Goal: Task Accomplishment & Management: Complete application form

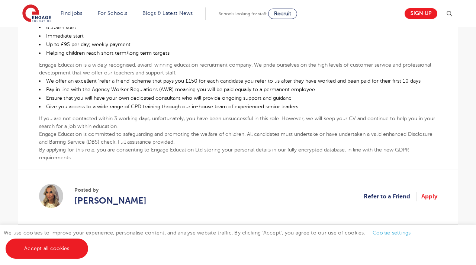
scroll to position [312, 0]
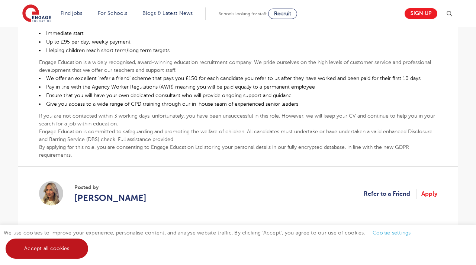
click at [64, 254] on link "Accept all cookies" at bounding box center [47, 248] width 83 height 20
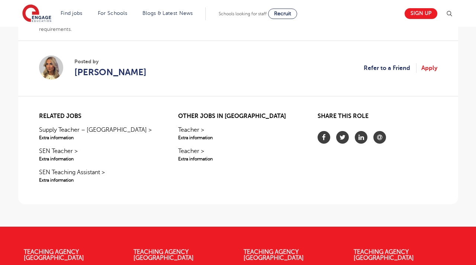
scroll to position [437, 0]
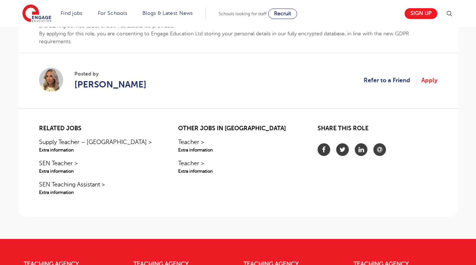
scroll to position [427, 0]
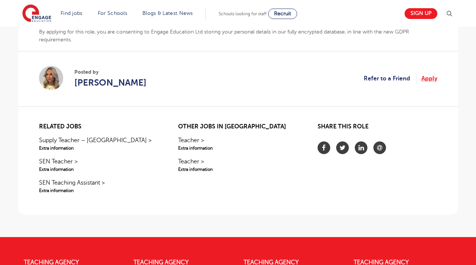
click at [426, 78] on link "Apply" at bounding box center [430, 79] width 16 height 10
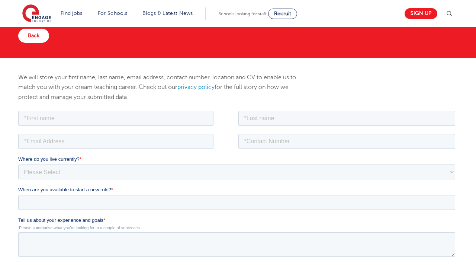
scroll to position [54, 0]
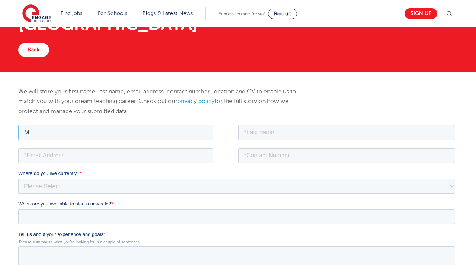
click at [164, 134] on input "M" at bounding box center [115, 132] width 195 height 15
type input "Mursal"
type input "Parwani"
type input "07916639998"
type input "mursalnaibi1997@gmail.com"
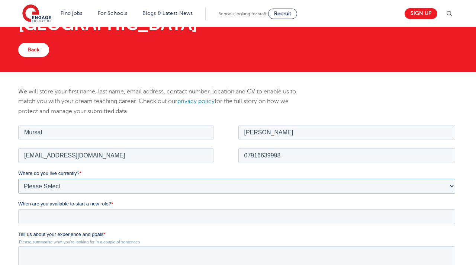
select select "UK"
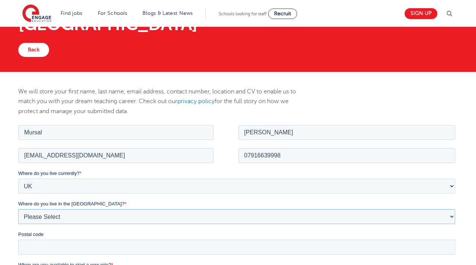
select select "London"
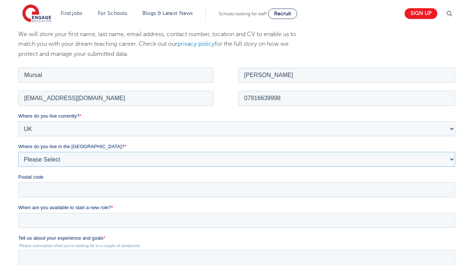
scroll to position [113, 0]
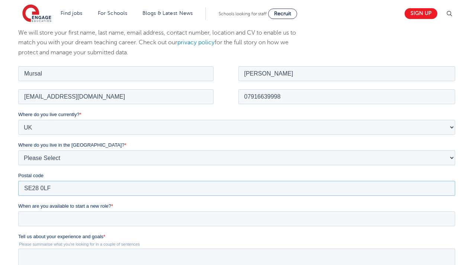
type input "SE28 0LF"
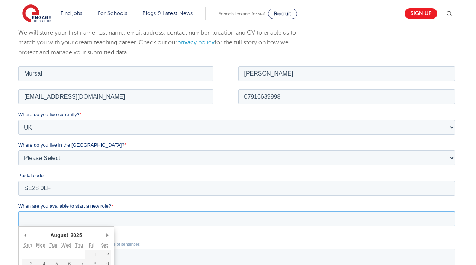
click at [49, 221] on input "When are you available to start a new role? *" at bounding box center [236, 218] width 437 height 15
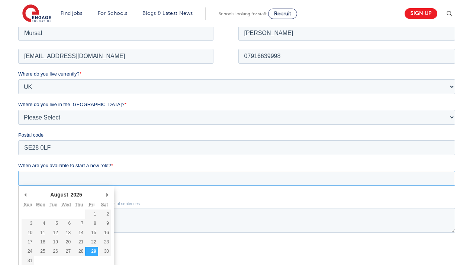
scroll to position [173, 0]
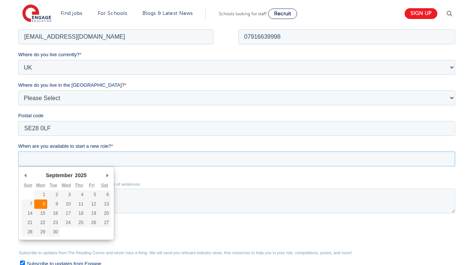
type div "2025-09-08"
type input "2025/09/08"
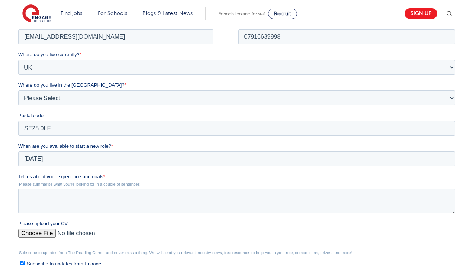
click at [39, 234] on input "Please upload your CV" at bounding box center [236, 235] width 437 height 15
type input "C:\fakepath\TeachingCVD2.pdf"
drag, startPoint x: 35, startPoint y: 163, endPoint x: 96, endPoint y: 176, distance: 61.6
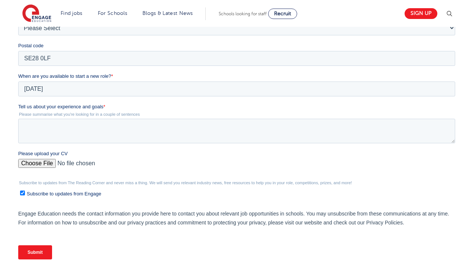
scroll to position [253, 0]
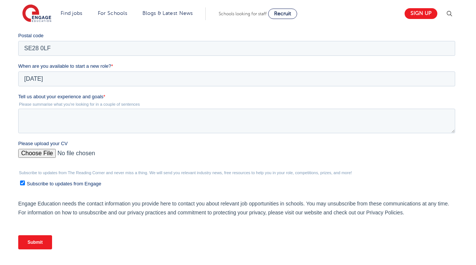
click at [49, 245] on input "Submit" at bounding box center [35, 242] width 34 height 14
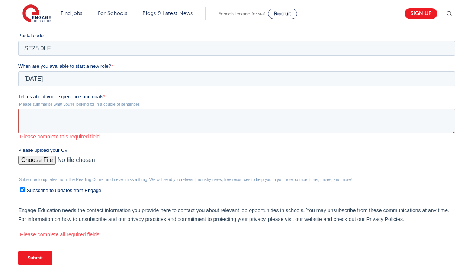
click at [84, 112] on textarea "Tell us about your experience and goals *" at bounding box center [236, 121] width 437 height 25
drag, startPoint x: 35, startPoint y: 4, endPoint x: 105, endPoint y: 93, distance: 113.1
drag, startPoint x: 103, startPoint y: 93, endPoint x: 19, endPoint y: 95, distance: 84.8
click at [19, 95] on label "Tell us about your experience and goals *" at bounding box center [238, 96] width 440 height 7
click at [19, 109] on textarea "Tell us about your experience and goals *" at bounding box center [236, 121] width 437 height 25
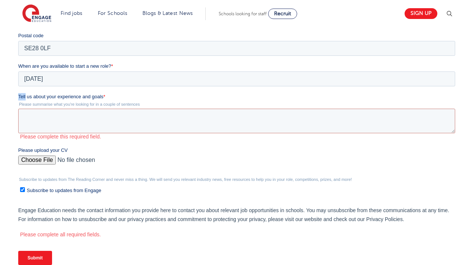
click at [22, 95] on span "Tell us about your experience and goals" at bounding box center [60, 97] width 85 height 6
click at [22, 109] on textarea "Tell us about your experience and goals *" at bounding box center [236, 121] width 437 height 25
drag, startPoint x: 18, startPoint y: 95, endPoint x: 108, endPoint y: 97, distance: 89.7
click at [108, 97] on label "Tell us about your experience and goals *" at bounding box center [238, 96] width 440 height 7
click at [108, 109] on textarea "Tell us about your experience and goals *" at bounding box center [236, 121] width 437 height 25
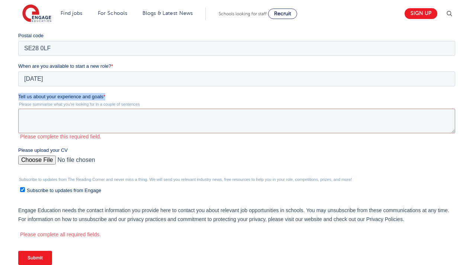
drag, startPoint x: 19, startPoint y: 97, endPoint x: 112, endPoint y: 97, distance: 93.8
click at [112, 97] on label "Tell us about your experience and goals *" at bounding box center [238, 96] width 440 height 7
click at [112, 109] on textarea "Tell us about your experience and goals *" at bounding box center [236, 121] width 437 height 25
drag, startPoint x: 106, startPoint y: 94, endPoint x: 19, endPoint y: 95, distance: 86.7
click at [19, 95] on label "Tell us about your experience and goals *" at bounding box center [238, 96] width 440 height 7
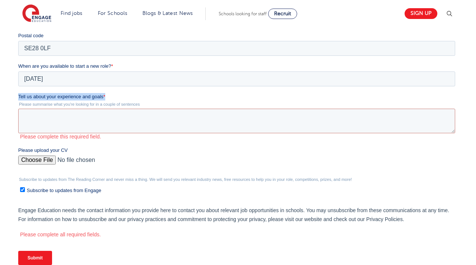
click at [19, 109] on textarea "Tell us about your experience and goals *" at bounding box center [236, 121] width 437 height 25
drag, startPoint x: 27, startPoint y: 95, endPoint x: 108, endPoint y: 95, distance: 81.1
click at [108, 95] on label "Tell us about your experience and goals *" at bounding box center [238, 96] width 440 height 7
click at [108, 109] on textarea "Tell us about your experience and goals *" at bounding box center [236, 121] width 437 height 25
drag, startPoint x: 105, startPoint y: 96, endPoint x: 27, endPoint y: 1, distance: 122.3
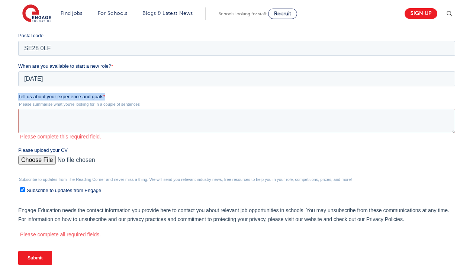
click html "Job Position Job Sector Job ID Job Number Job Owner Mursal Parwani mursalnaibi1…"
copy label "Tell us about your experience and goals *"
click at [112, 122] on textarea "Tell us about your experience and goals *" at bounding box center [236, 121] width 437 height 25
paste textarea "I have a strong background in education and academic support, with experience w…"
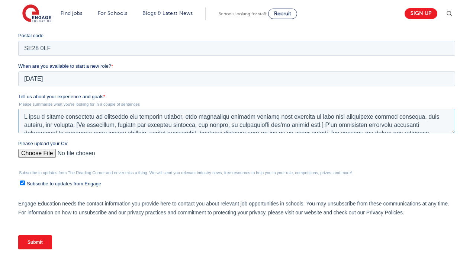
scroll to position [65, 0]
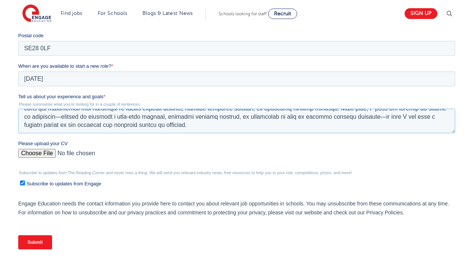
click at [56, 118] on textarea "Tell us about your experience and goals *" at bounding box center [236, 121] width 437 height 25
click at [365, 118] on textarea "Tell us about your experience and goals *" at bounding box center [236, 121] width 437 height 25
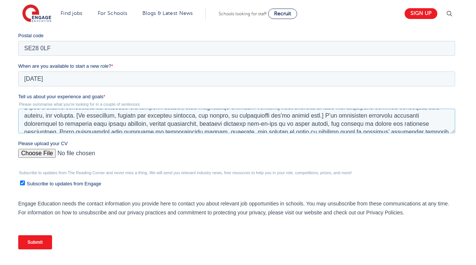
scroll to position [18, 0]
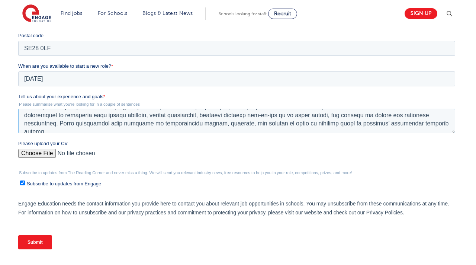
drag, startPoint x: 89, startPoint y: 127, endPoint x: 334, endPoint y: 110, distance: 246.5
click at [334, 110] on textarea "Tell us about your experience and goals *" at bounding box center [236, 121] width 437 height 25
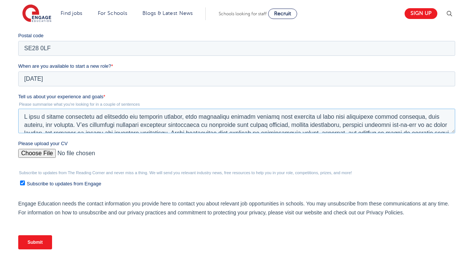
click at [97, 126] on textarea "Tell us about your experience and goals *" at bounding box center [236, 121] width 437 height 25
drag, startPoint x: 97, startPoint y: 126, endPoint x: 67, endPoint y: 146, distance: 35.7
click at [91, 126] on textarea "Tell us about your experience and goals *" at bounding box center [236, 121] width 437 height 25
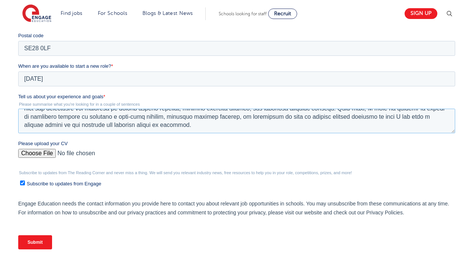
scroll to position [57, 0]
type textarea "I have a strong background in education and academic support, with experience w…"
click at [38, 243] on input "Submit" at bounding box center [35, 242] width 34 height 14
